Goal: Check status: Check status

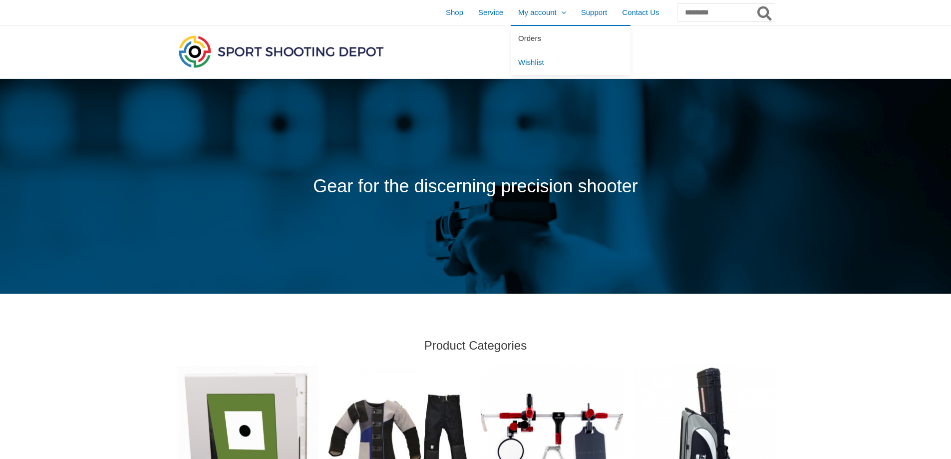
click at [518, 40] on span "Orders" at bounding box center [529, 38] width 23 height 8
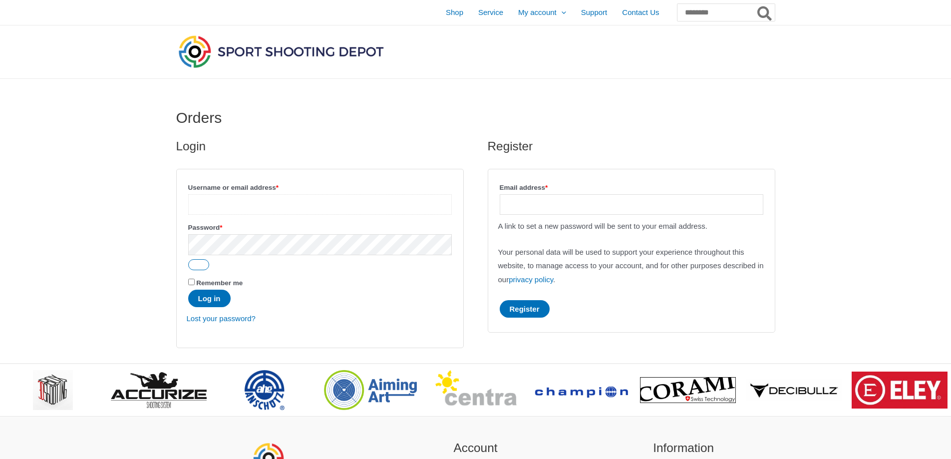
click at [220, 208] on input "Username or email address * Required" at bounding box center [320, 204] width 264 height 20
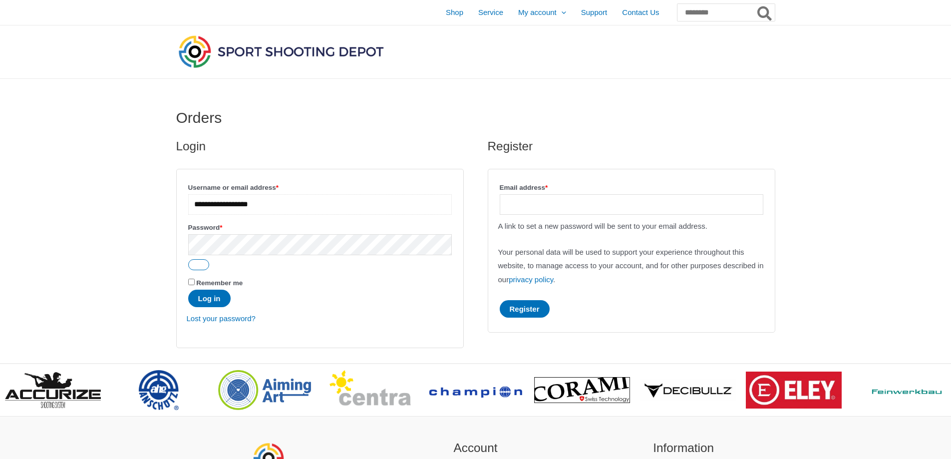
type input "**********"
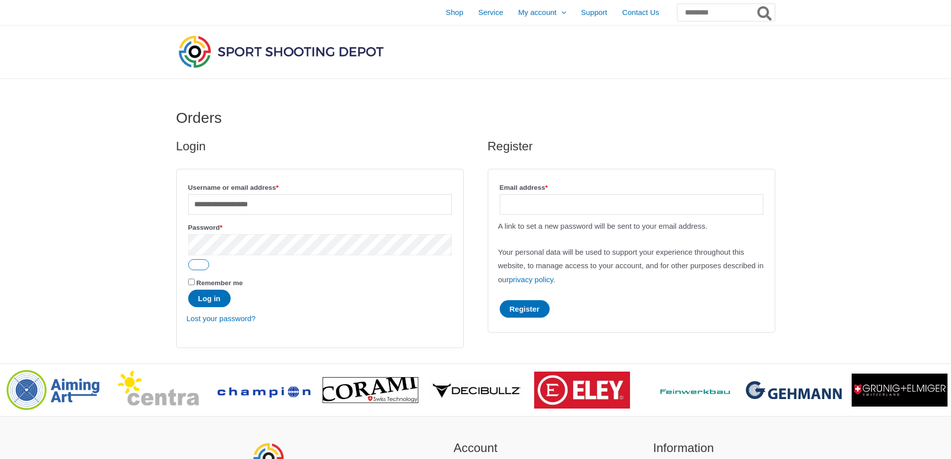
click at [188, 290] on button "Log in" at bounding box center [209, 298] width 42 height 17
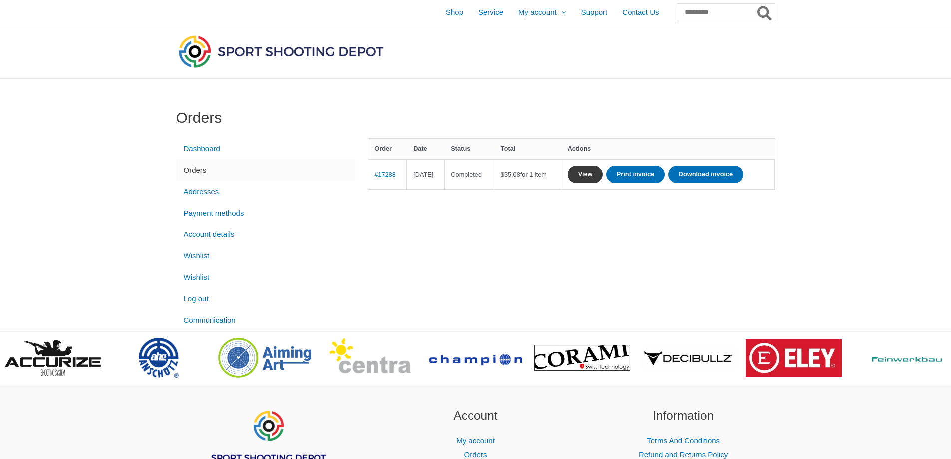
click at [603, 175] on link "View" at bounding box center [585, 174] width 35 height 17
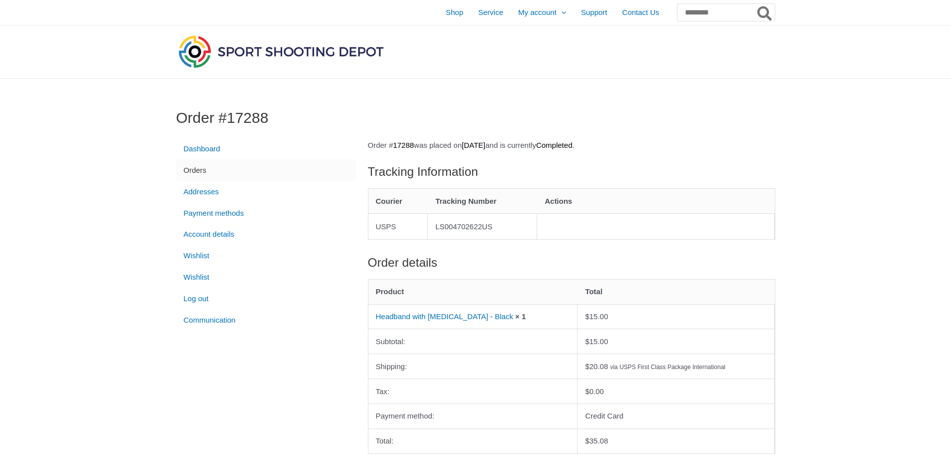
click at [391, 84] on div "Order #17288 Dashboard Orders Addresses Payment methods Account details Wishlis…" at bounding box center [475, 408] width 619 height 659
click at [518, 63] on span "Wishlist" at bounding box center [531, 62] width 26 height 8
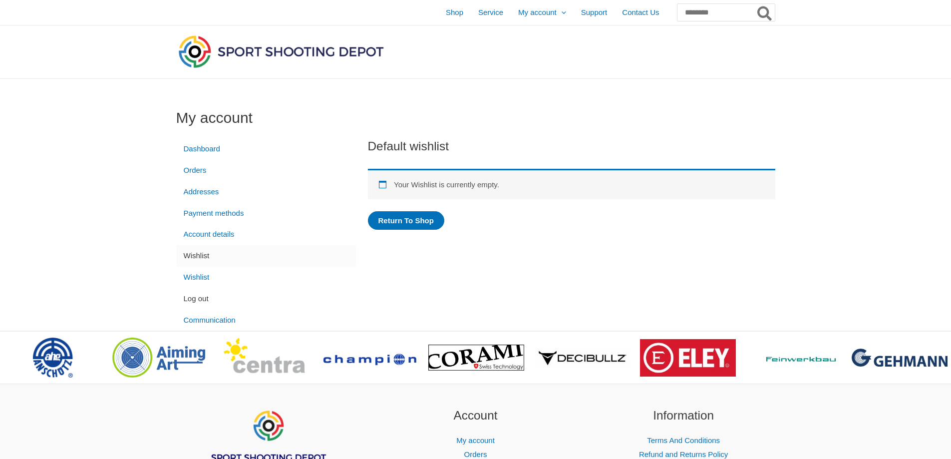
click at [205, 301] on link "Log out" at bounding box center [266, 298] width 180 height 21
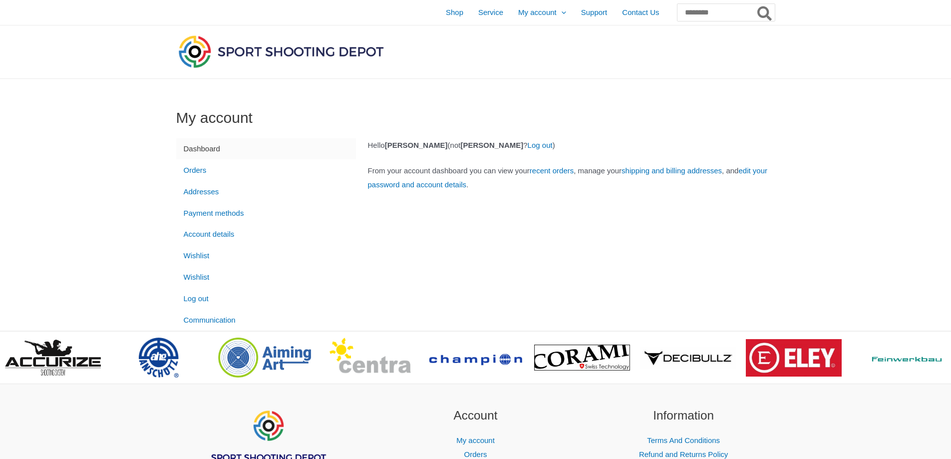
click at [598, 149] on p "Hello [PERSON_NAME] (not [PERSON_NAME] ? Log out )" at bounding box center [572, 145] width 408 height 14
click at [553, 145] on link "Log out" at bounding box center [540, 145] width 25 height 8
